Goal: Find contact information: Find contact information

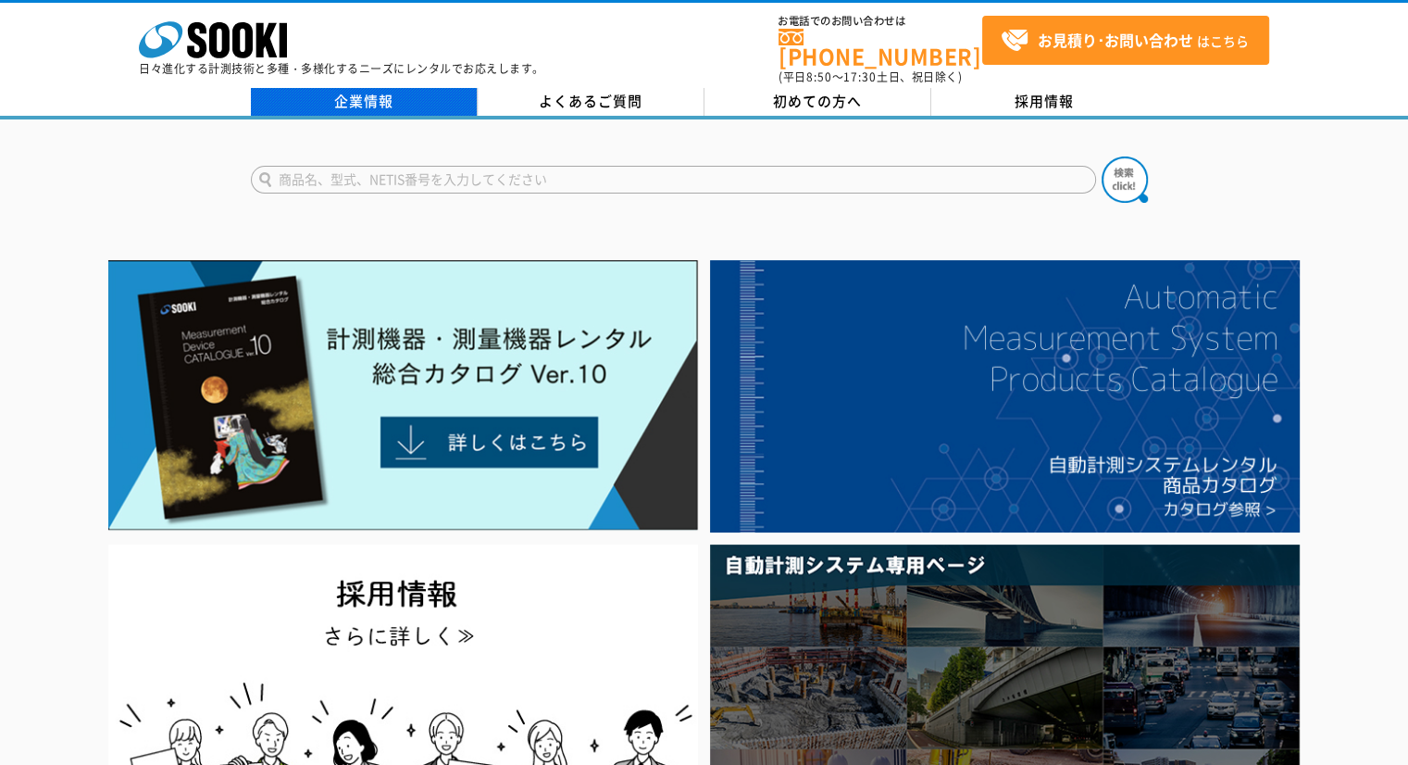
click at [414, 94] on link "企業情報" at bounding box center [364, 102] width 227 height 28
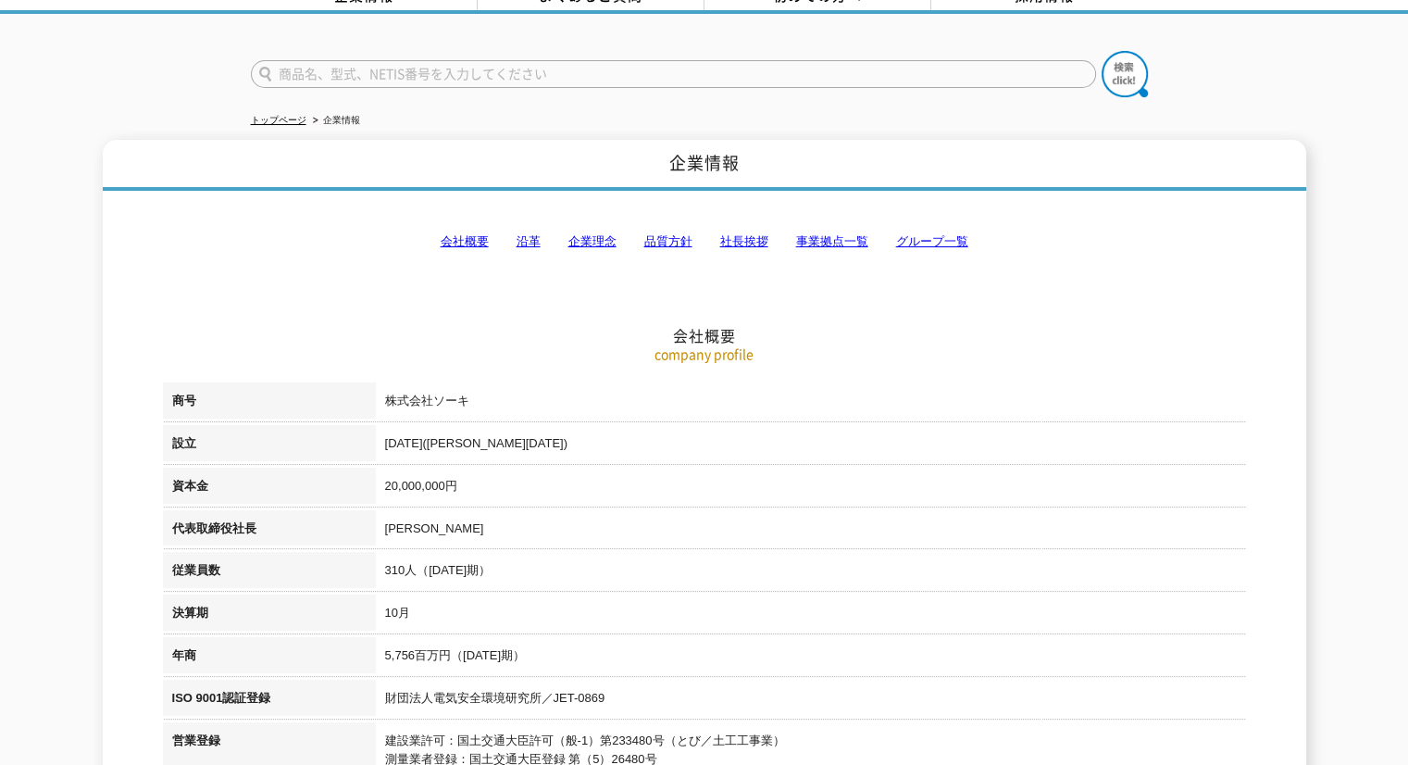
scroll to position [185, 0]
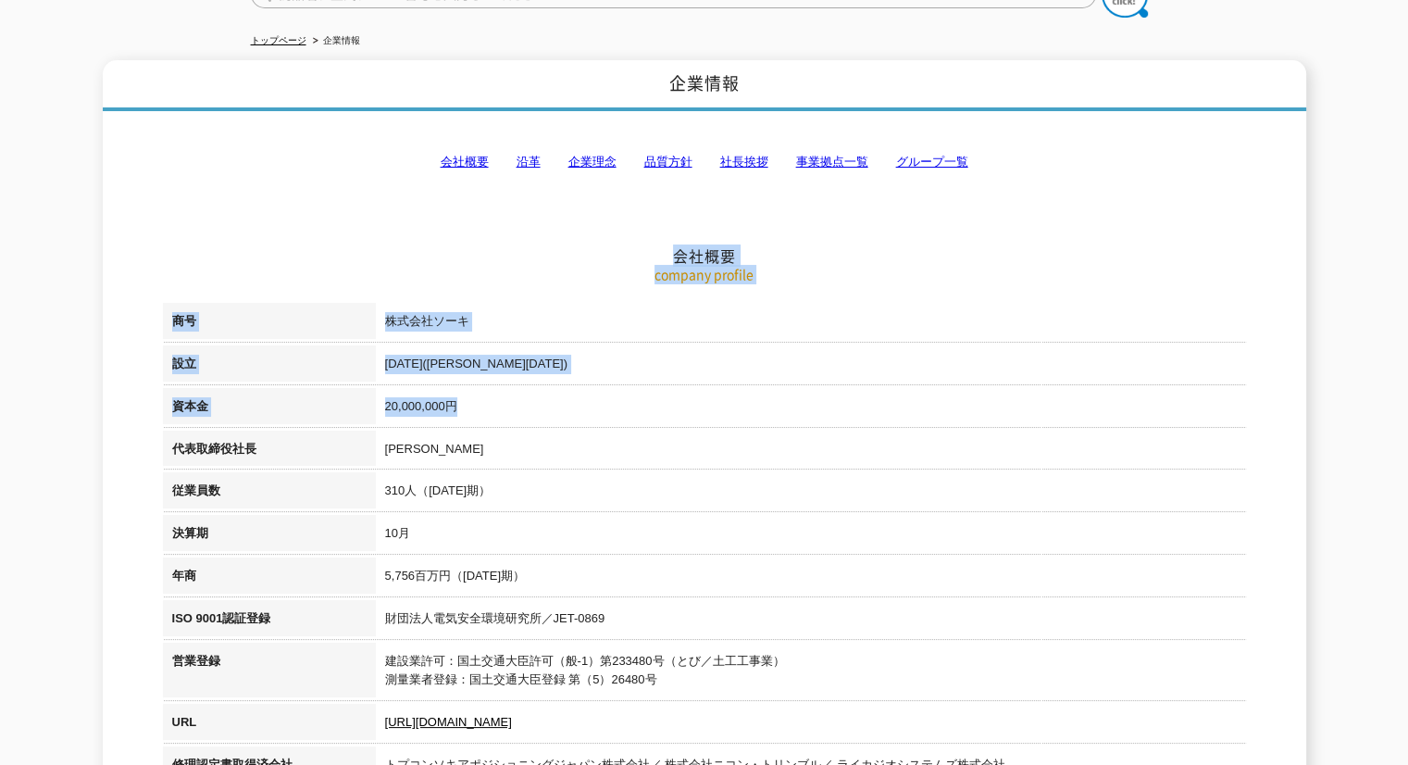
drag, startPoint x: 636, startPoint y: 295, endPoint x: 607, endPoint y: 307, distance: 31.1
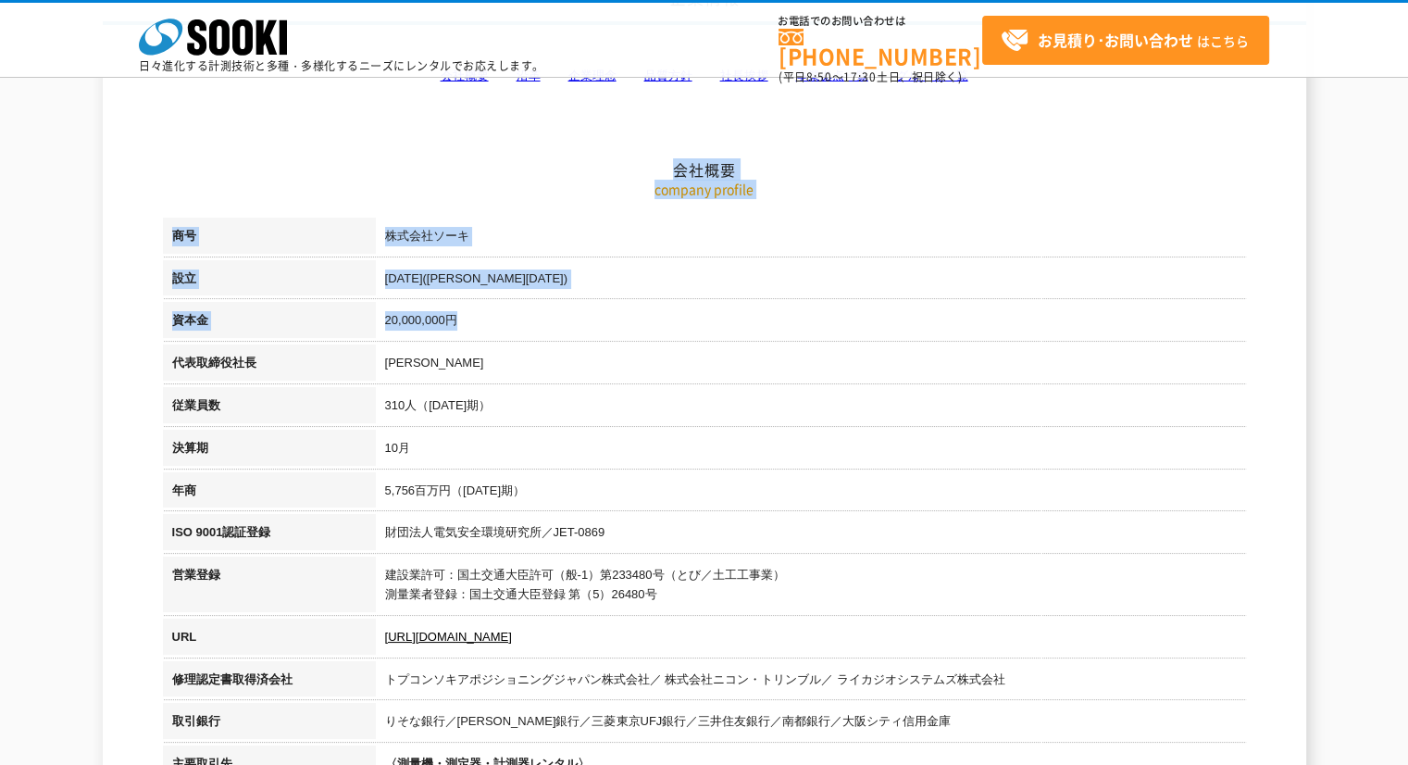
click at [526, 249] on td "株式会社ソーキ" at bounding box center [811, 239] width 870 height 43
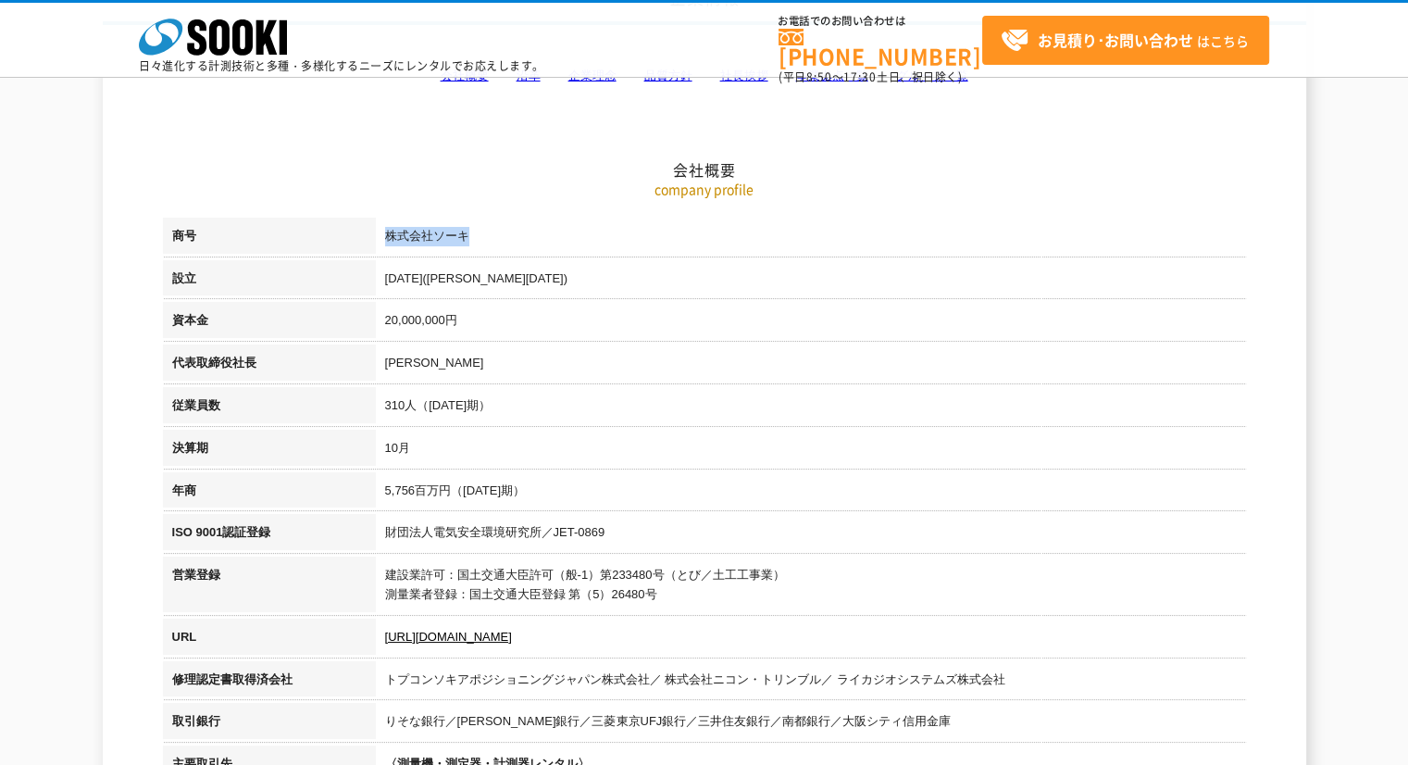
drag, startPoint x: 508, startPoint y: 238, endPoint x: 353, endPoint y: 238, distance: 155.5
click at [353, 238] on tr "商号 株式会社ソーキ" at bounding box center [704, 239] width 1083 height 43
copy tr "商号 株式会社ソーキ"
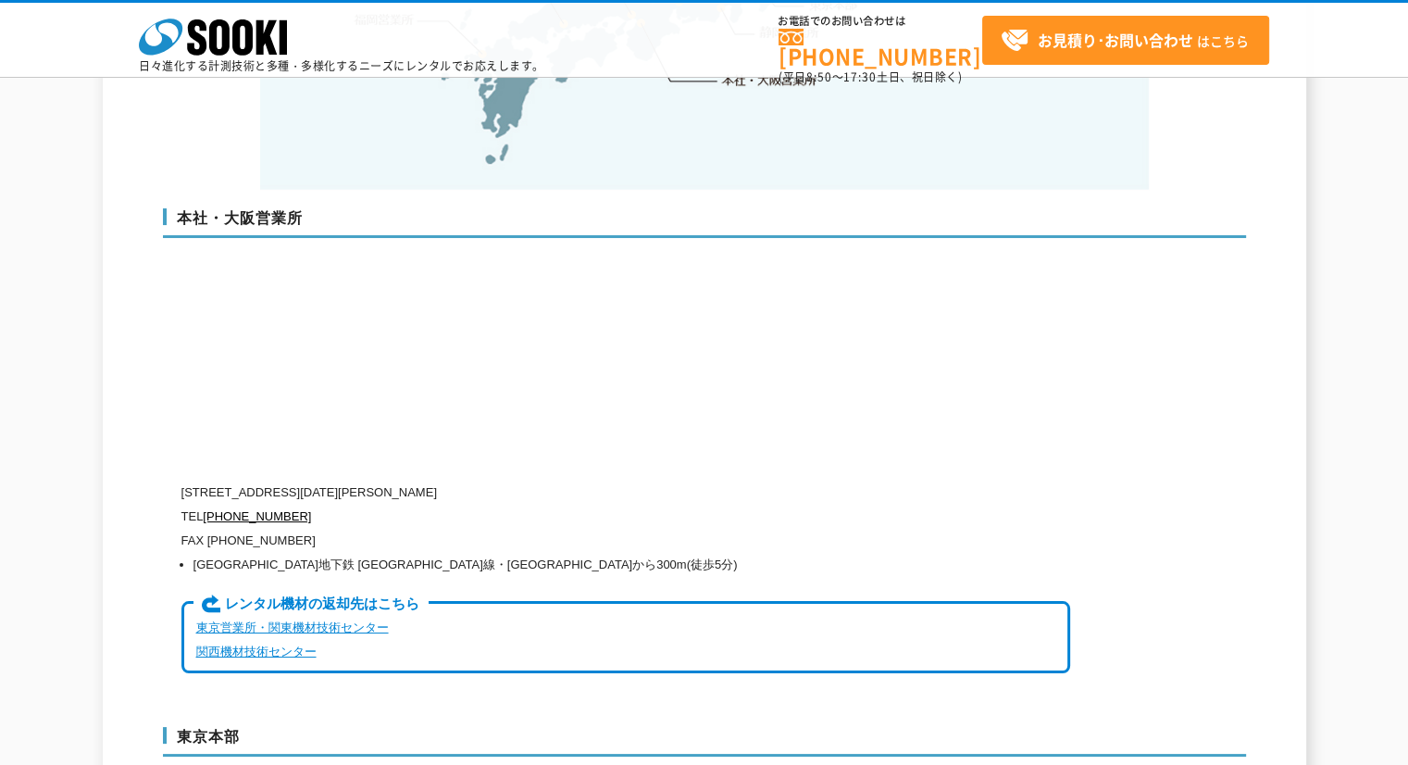
scroll to position [4352, 0]
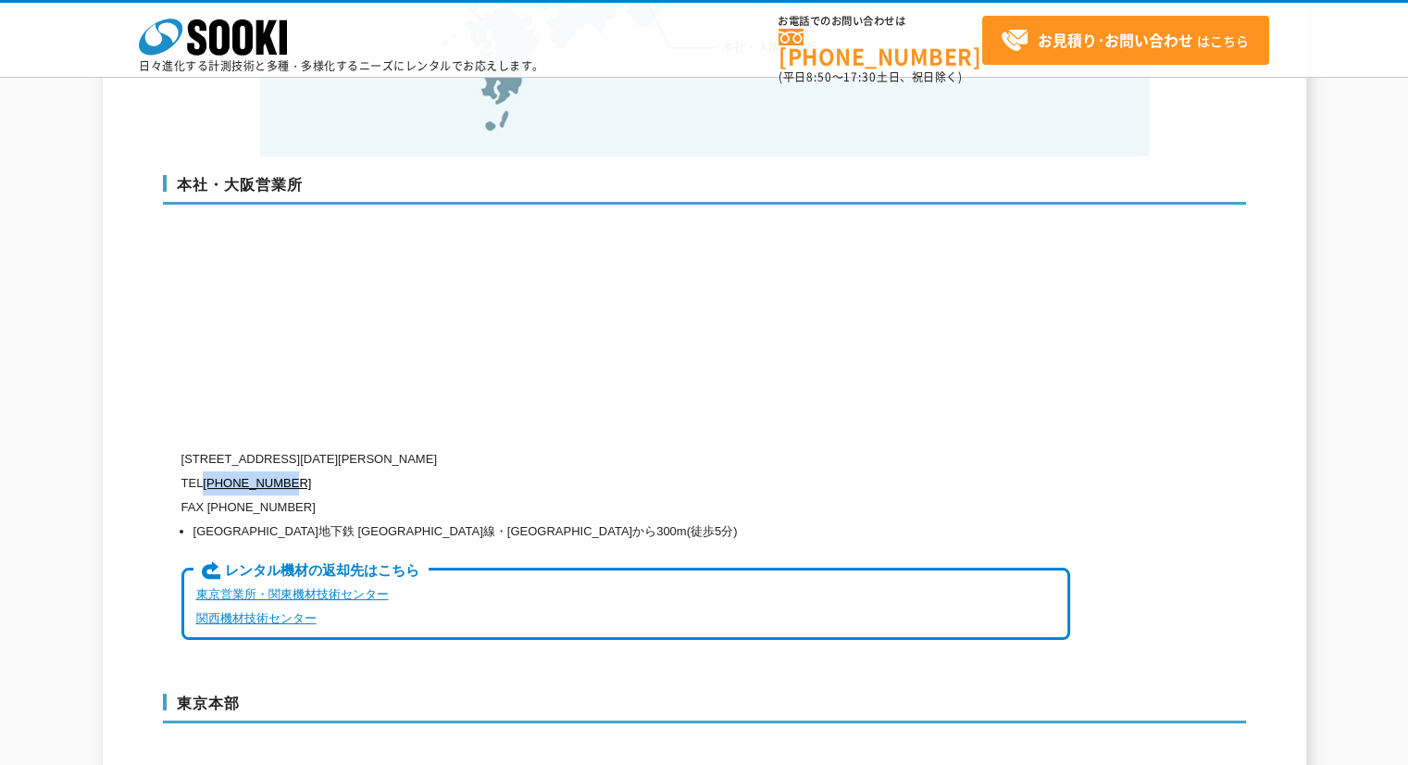
drag, startPoint x: 315, startPoint y: 449, endPoint x: 206, endPoint y: 453, distance: 109.3
click at [206, 471] on p "TEL 0120-856-990" at bounding box center [625, 483] width 889 height 24
copy link "[PHONE_NUMBER]"
